Goal: Task Accomplishment & Management: Complete application form

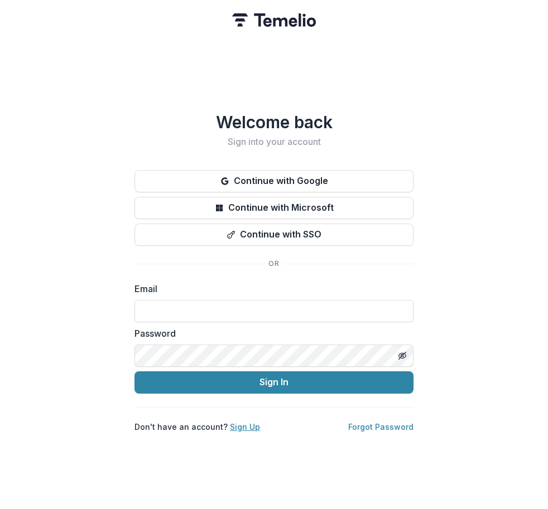
click at [244, 422] on link "Sign Up" at bounding box center [245, 426] width 30 height 9
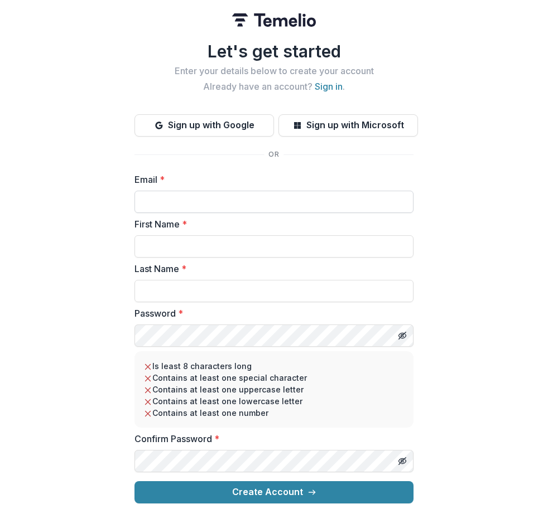
click at [227, 199] on input "Email *" at bounding box center [273, 202] width 279 height 22
type input "**********"
click at [253, 239] on input "First Name *" at bounding box center [273, 246] width 279 height 22
type input "****"
click at [277, 290] on input "Last Name *" at bounding box center [273, 291] width 279 height 22
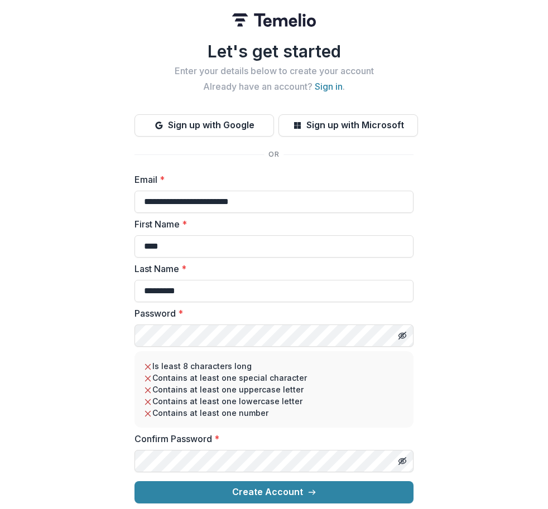
type input "*********"
click at [451, 409] on div "**********" at bounding box center [274, 254] width 548 height 509
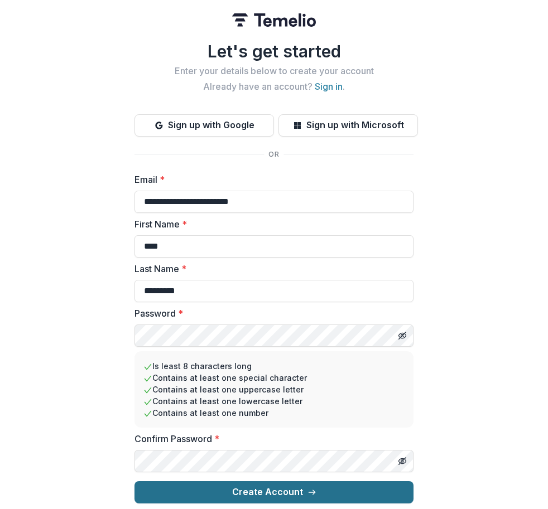
click at [313, 488] on icon "submit" at bounding box center [311, 492] width 9 height 9
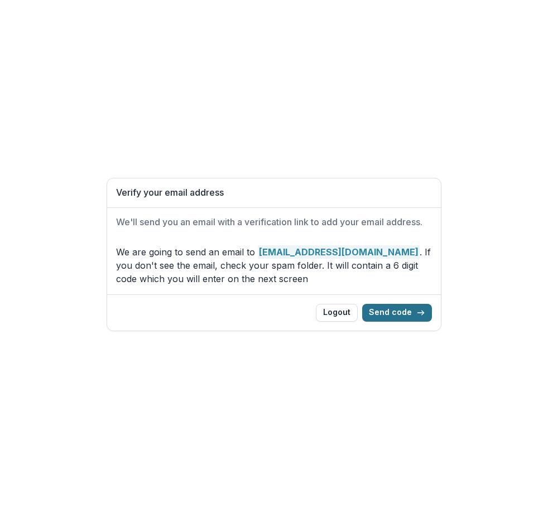
click at [402, 312] on button "Send code" at bounding box center [397, 313] width 70 height 18
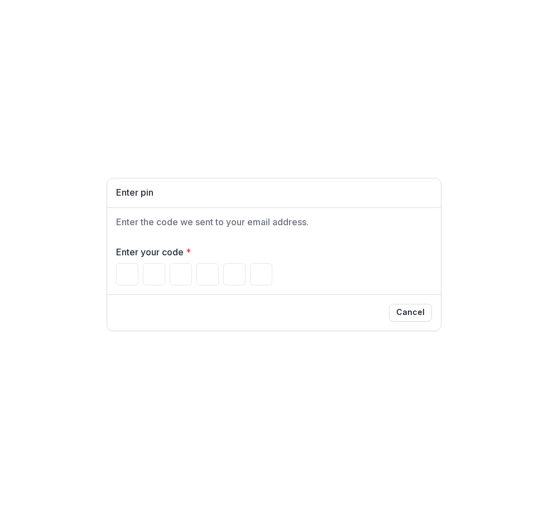
click at [27, 326] on div "Enter pin Enter the code we sent to your email address. Enter your code * Cancel" at bounding box center [274, 254] width 548 height 509
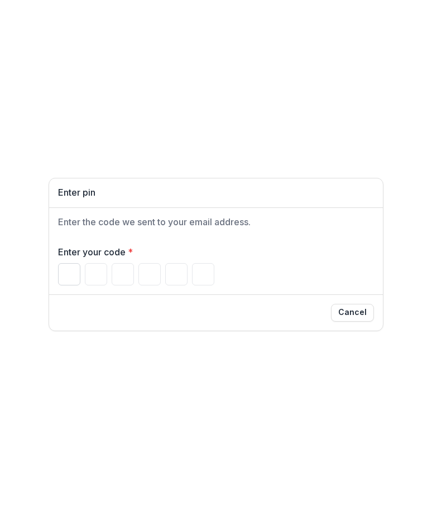
click at [64, 275] on input "Please enter your pin code" at bounding box center [69, 274] width 22 height 22
type input "*"
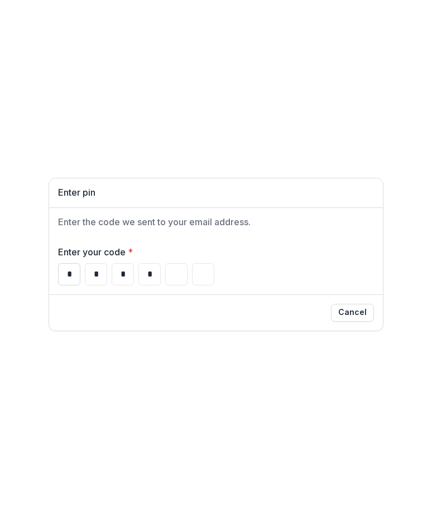
type input "*"
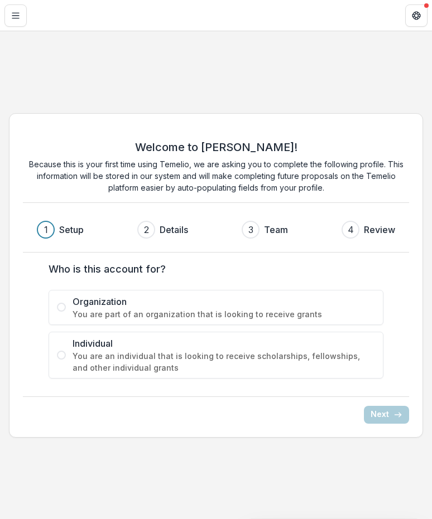
click at [60, 309] on span at bounding box center [61, 307] width 9 height 9
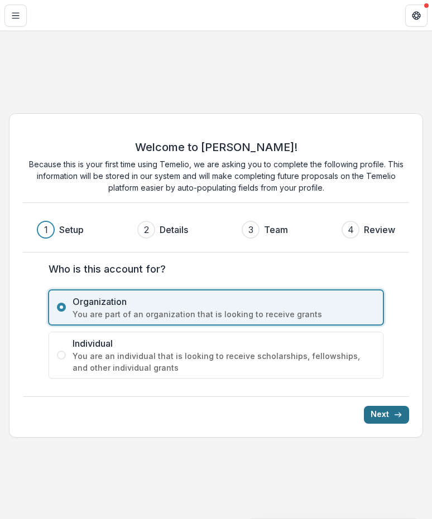
click at [381, 412] on button "Next" at bounding box center [386, 415] width 45 height 18
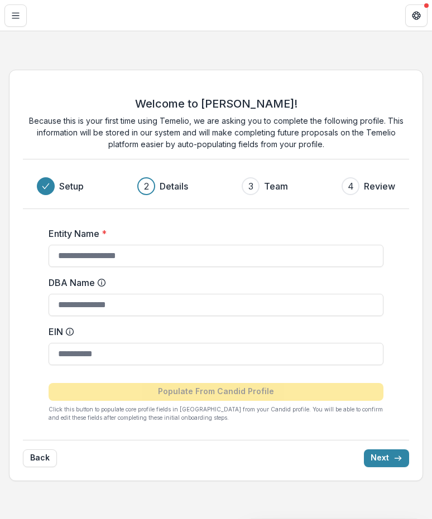
click at [32, 376] on div "Entity Name * DBA Name EIN Populate From Candid Profile Click this button to po…" at bounding box center [216, 320] width 386 height 222
click at [199, 258] on input "Entity Name *" at bounding box center [216, 256] width 335 height 22
click at [107, 469] on div "Welcome to [PERSON_NAME]! Because this is your first time using Temelio, we are…" at bounding box center [216, 276] width 414 height 412
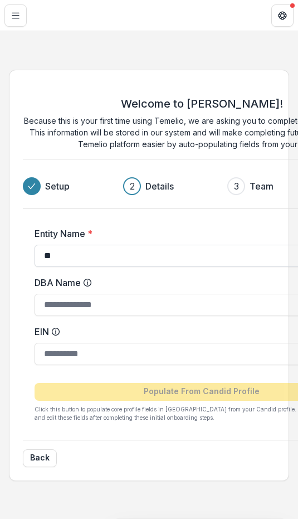
click at [74, 258] on input "**" at bounding box center [202, 256] width 335 height 22
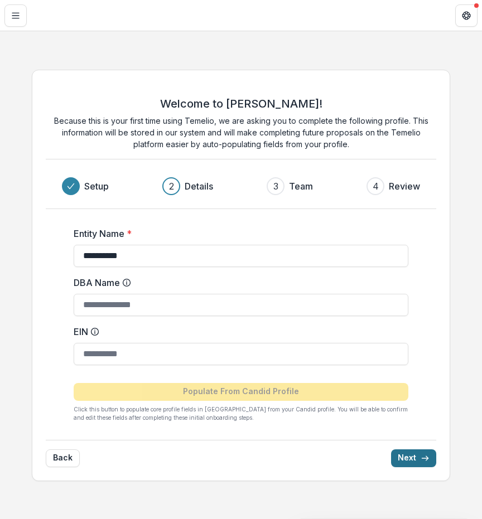
type input "**********"
click at [413, 455] on button "Next" at bounding box center [413, 459] width 45 height 18
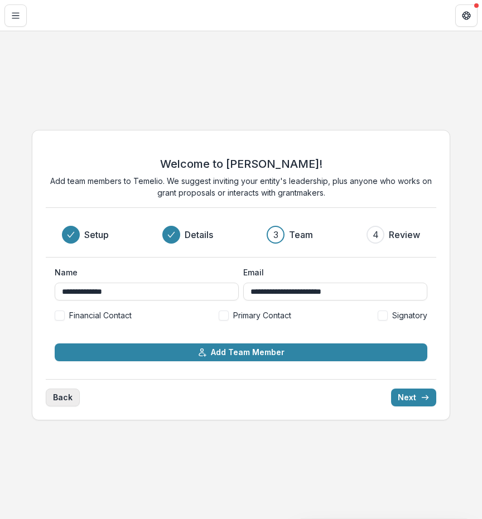
click at [55, 401] on button "Back" at bounding box center [63, 398] width 34 height 18
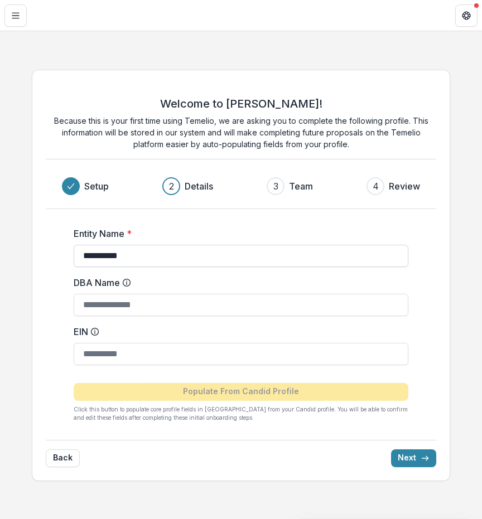
click at [149, 253] on input "**********" at bounding box center [241, 256] width 335 height 22
type input "**********"
click at [415, 455] on button "Next" at bounding box center [413, 459] width 45 height 18
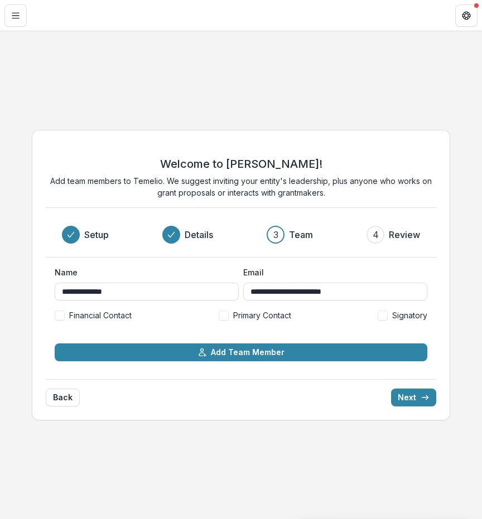
click at [71, 450] on div "**********" at bounding box center [241, 275] width 482 height 488
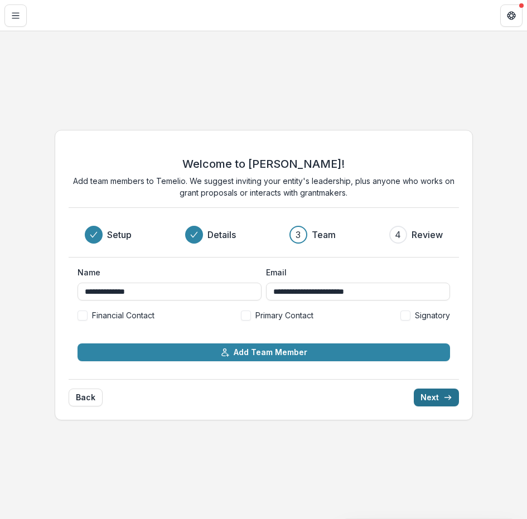
click at [438, 399] on button "Next" at bounding box center [436, 398] width 45 height 18
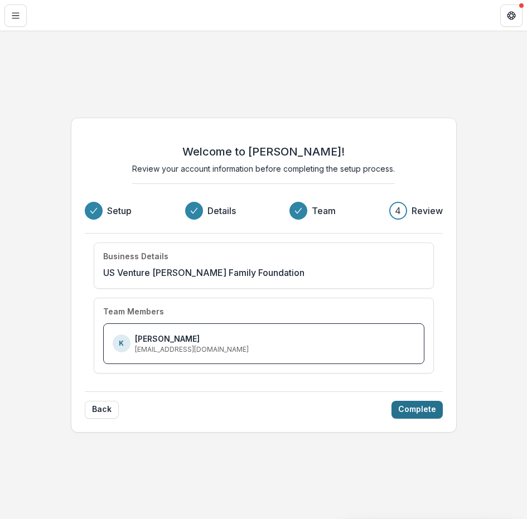
click at [418, 403] on button "Complete" at bounding box center [417, 410] width 51 height 18
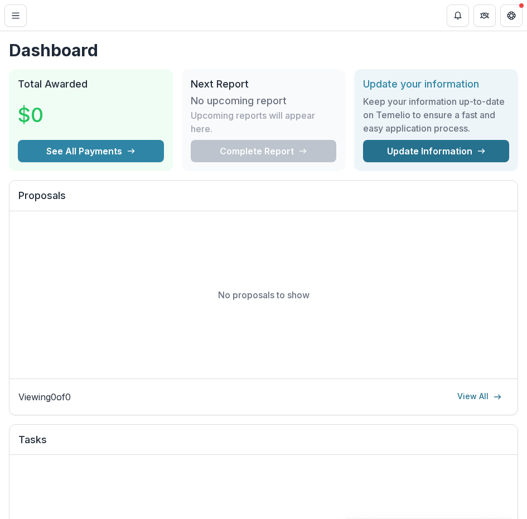
click at [393, 141] on link "Update Information" at bounding box center [436, 151] width 146 height 22
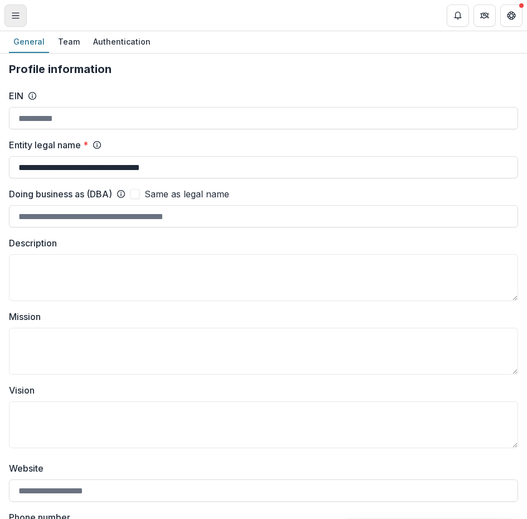
click at [17, 13] on icon "Toggle Menu" at bounding box center [15, 15] width 9 height 9
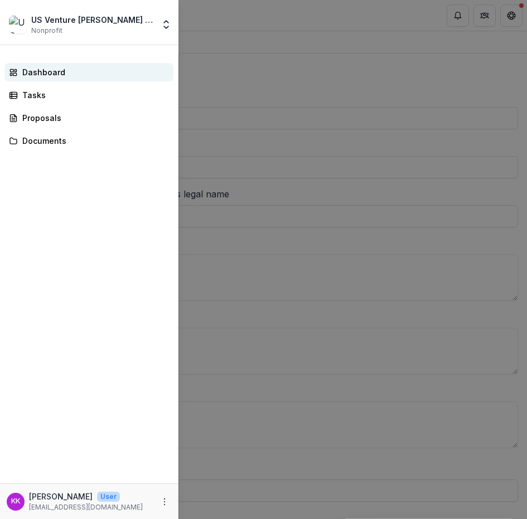
click at [26, 76] on div "Dashboard" at bounding box center [93, 72] width 142 height 12
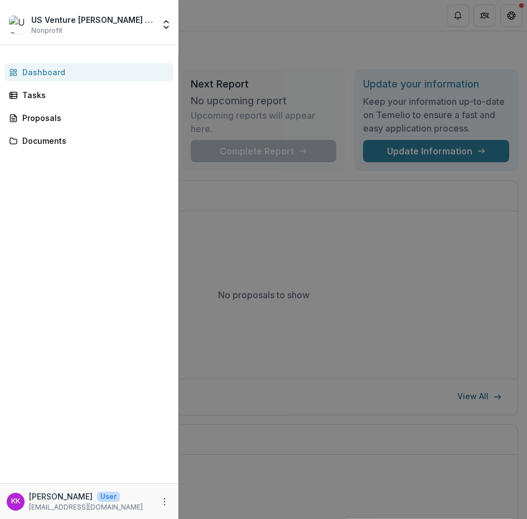
click at [522, 16] on div "US Venture [PERSON_NAME] Family Foundation Nonprofit Team Settings Settings Das…" at bounding box center [263, 259] width 527 height 519
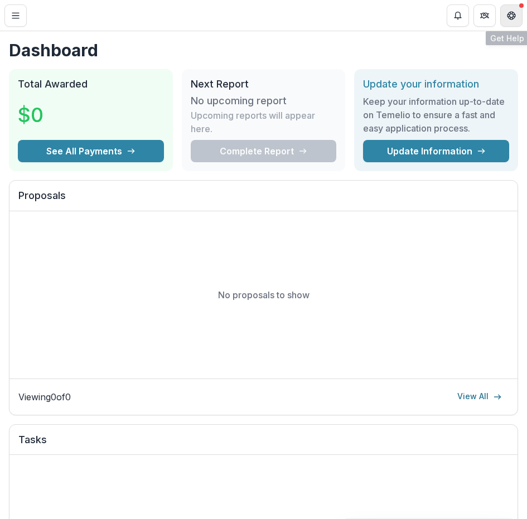
click at [518, 15] on button "Get Help" at bounding box center [511, 15] width 22 height 22
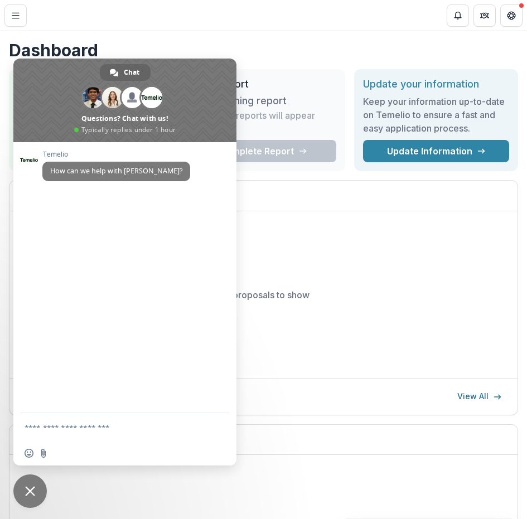
click at [213, 10] on header "Dashboard" at bounding box center [263, 15] width 527 height 31
click at [27, 14] on header "Dashboard" at bounding box center [263, 15] width 527 height 31
click at [22, 18] on button "Toggle Menu" at bounding box center [15, 15] width 22 height 22
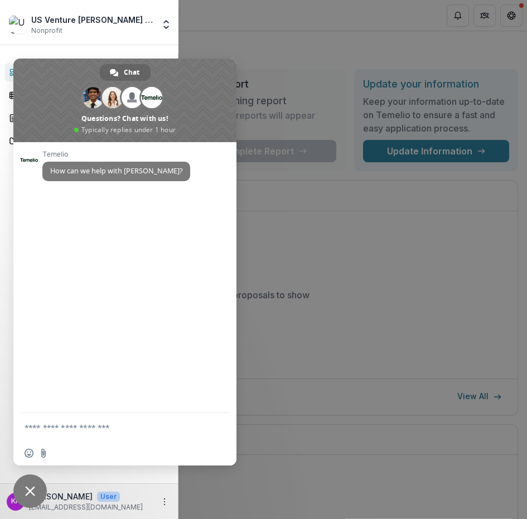
click at [37, 486] on span "Close chat" at bounding box center [29, 491] width 33 height 33
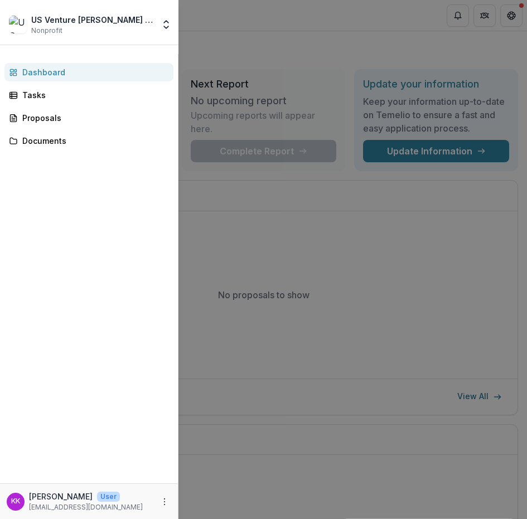
click at [141, 21] on div "US Venture [PERSON_NAME] Family Foundation" at bounding box center [92, 20] width 123 height 12
click at [166, 21] on polyline "Open entity switcher" at bounding box center [166, 22] width 4 height 2
click at [76, 73] on link "Settings" at bounding box center [104, 70] width 134 height 18
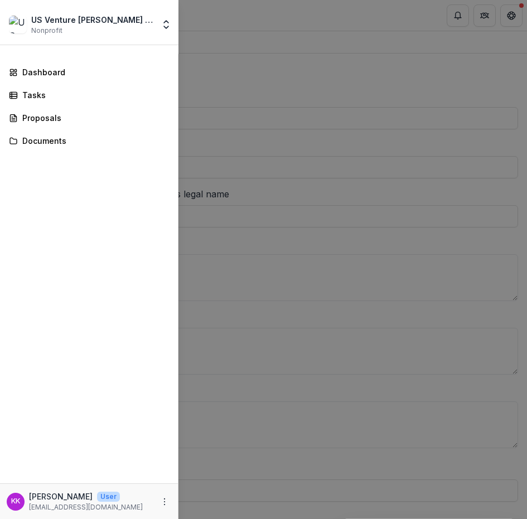
click at [307, 160] on div "US Venture [PERSON_NAME] Family Foundation Nonprofit Team Settings Settings Das…" at bounding box center [263, 259] width 527 height 519
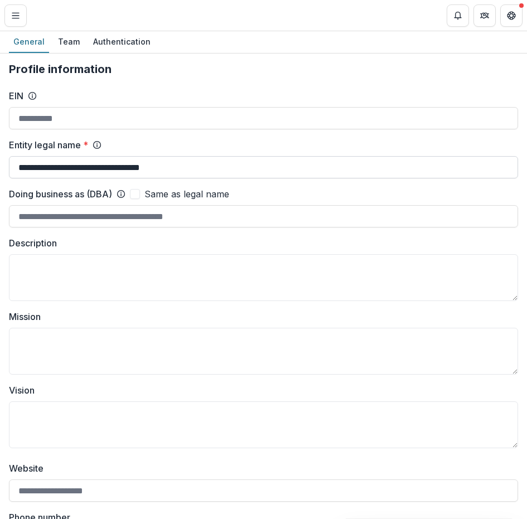
click at [71, 163] on input "**********" at bounding box center [263, 167] width 509 height 22
type input "**********"
click at [470, 500] on button "Save Changes" at bounding box center [477, 502] width 71 height 18
click at [483, 497] on button "Save Changes" at bounding box center [477, 502] width 71 height 18
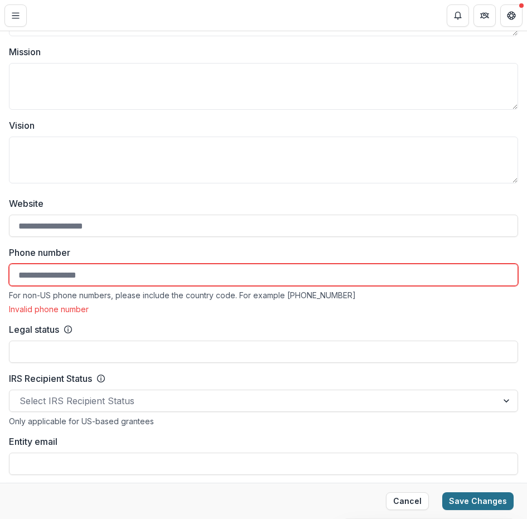
click at [483, 497] on button "Save Changes" at bounding box center [477, 502] width 71 height 18
click at [200, 19] on header "Settings General" at bounding box center [263, 15] width 527 height 31
click at [71, 72] on textarea "Mission" at bounding box center [263, 86] width 509 height 47
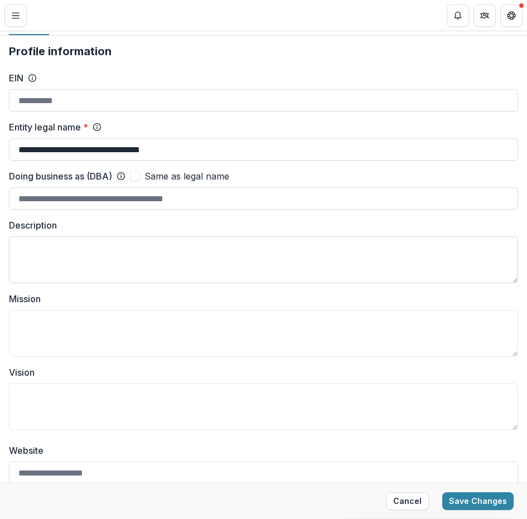
scroll to position [0, 0]
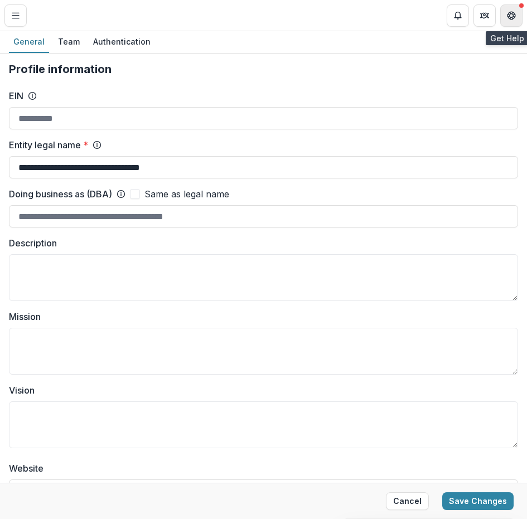
click at [508, 10] on button "Get Help" at bounding box center [511, 15] width 22 height 22
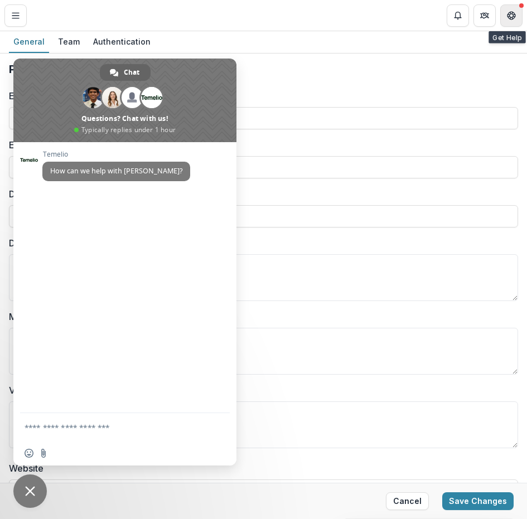
click at [508, 10] on button "Get Help" at bounding box center [511, 15] width 22 height 22
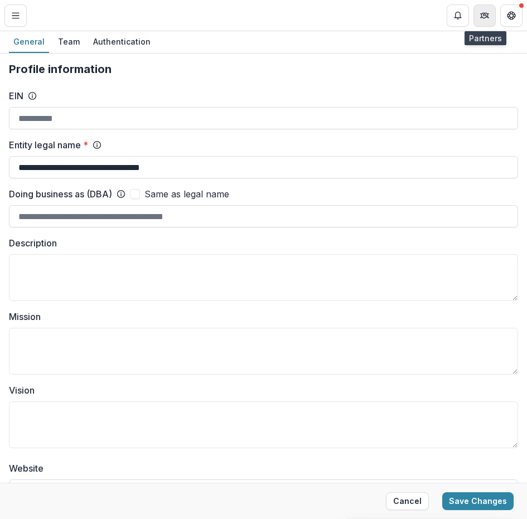
click at [489, 16] on button "Partners" at bounding box center [485, 15] width 22 height 22
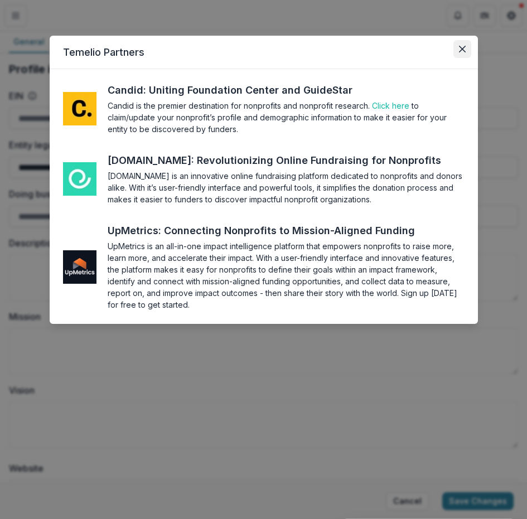
click at [467, 55] on button "Close" at bounding box center [463, 49] width 18 height 18
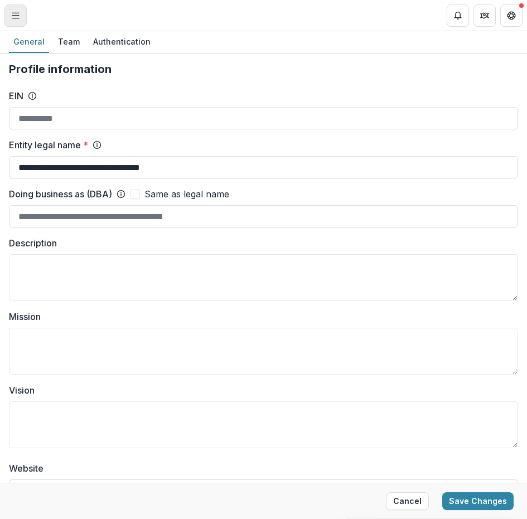
click at [11, 8] on button "Toggle Menu" at bounding box center [15, 15] width 22 height 22
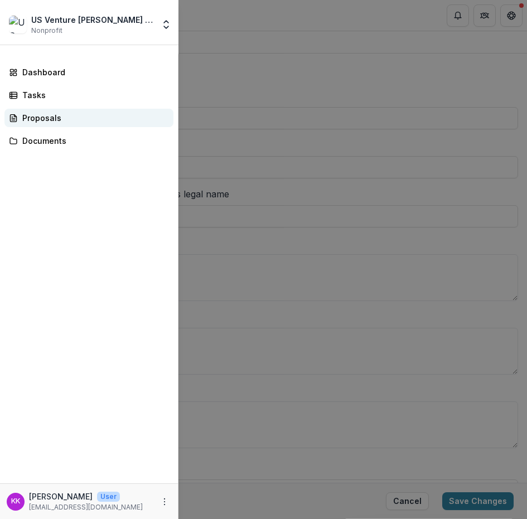
click at [42, 124] on link "Proposals" at bounding box center [88, 118] width 169 height 18
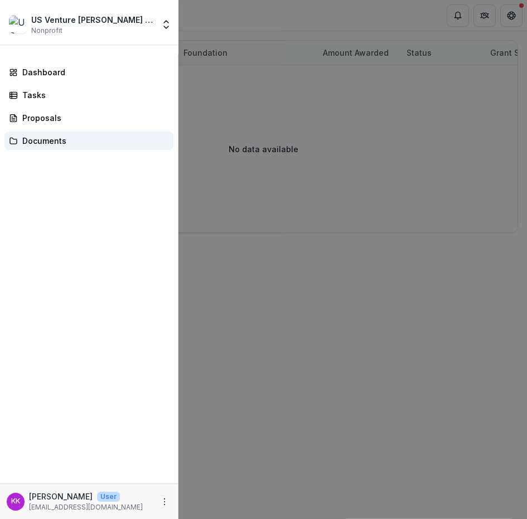
click at [50, 138] on div "Documents" at bounding box center [93, 141] width 142 height 12
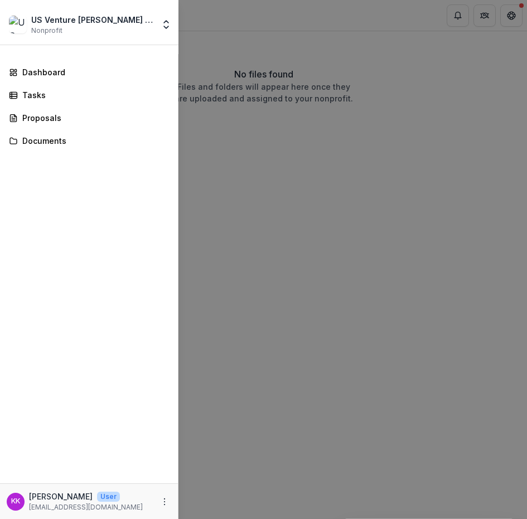
click at [394, 155] on div "US Venture [PERSON_NAME] Family Foundation Nonprofit Team Settings Settings Das…" at bounding box center [263, 259] width 527 height 519
